Goal: Find specific page/section: Find specific page/section

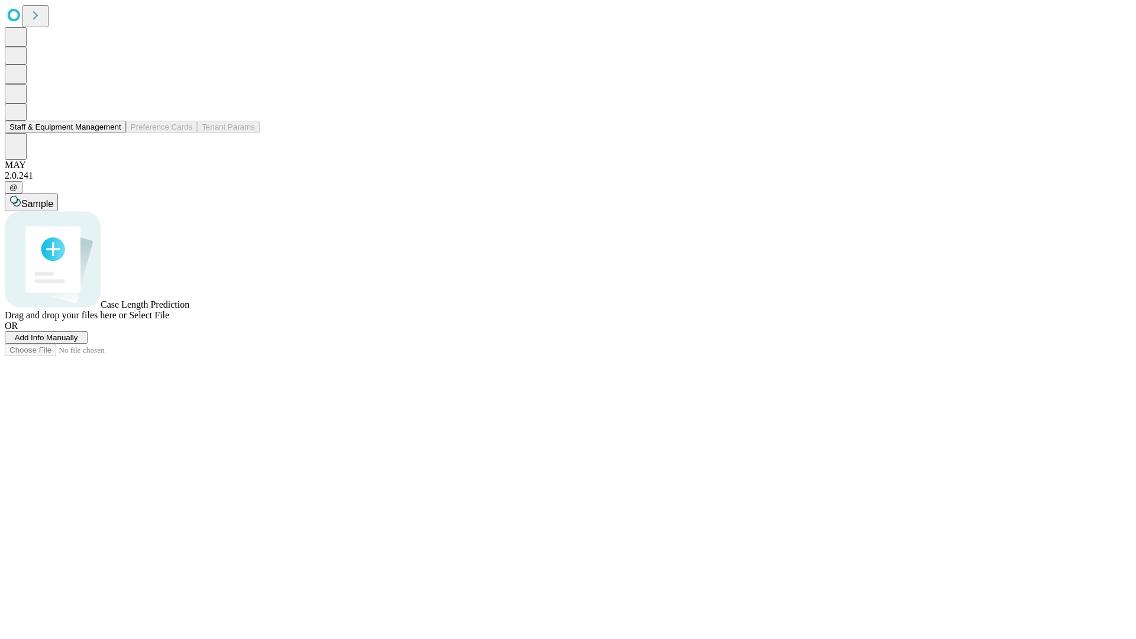
click at [111, 133] on button "Staff & Equipment Management" at bounding box center [65, 127] width 121 height 12
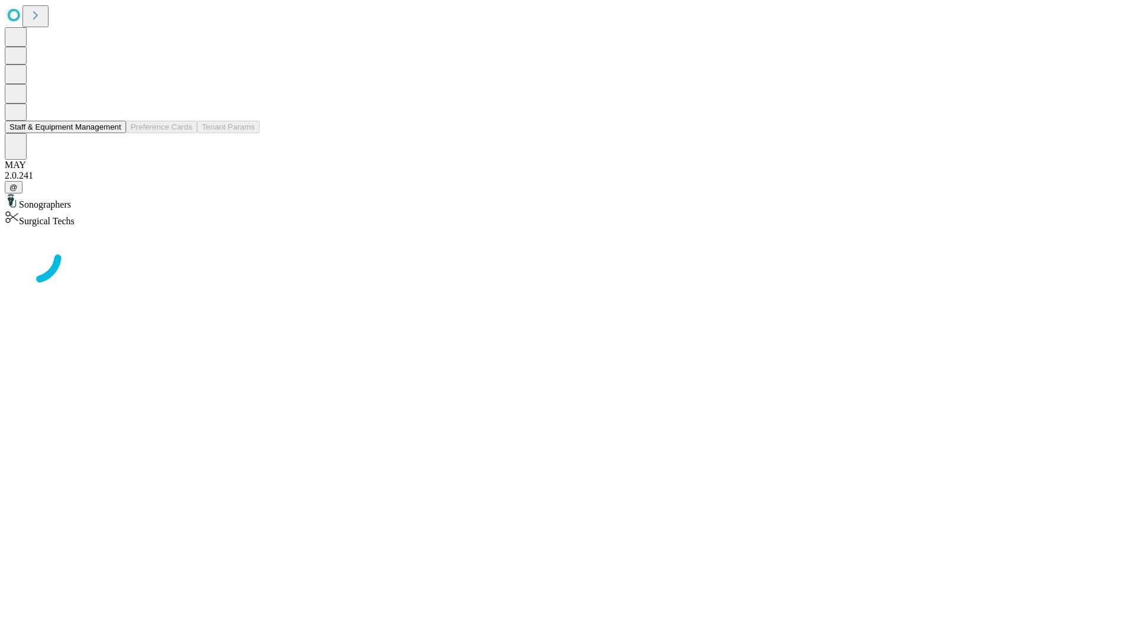
click at [113, 133] on button "Staff & Equipment Management" at bounding box center [65, 127] width 121 height 12
